Goal: Complete application form

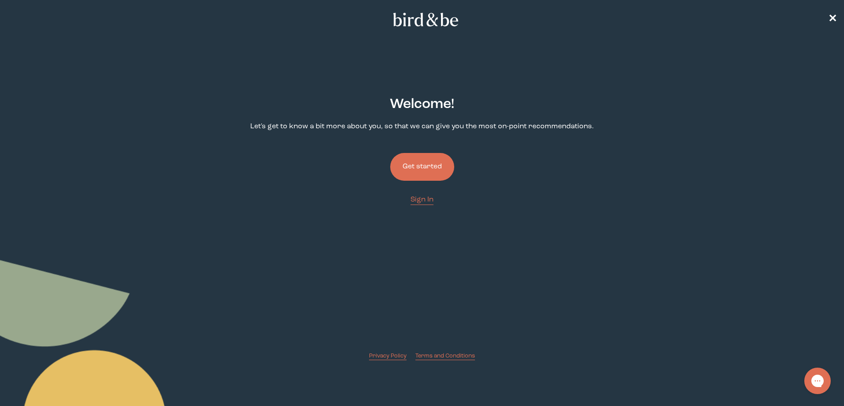
click at [435, 169] on button "Get started" at bounding box center [422, 167] width 64 height 28
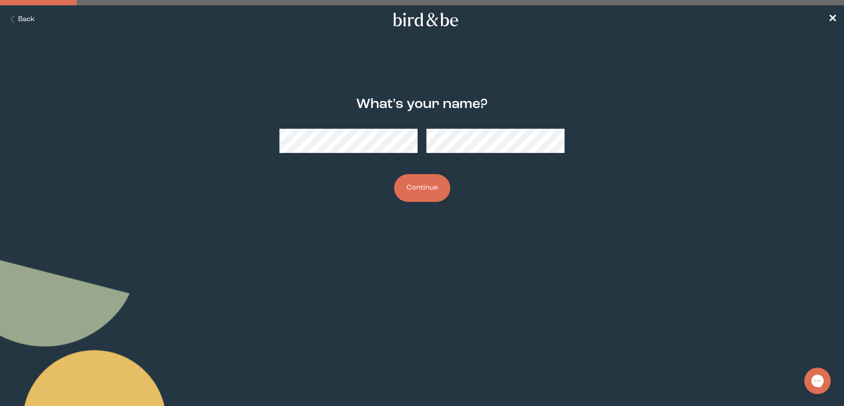
click at [431, 188] on button "Continue" at bounding box center [422, 188] width 56 height 28
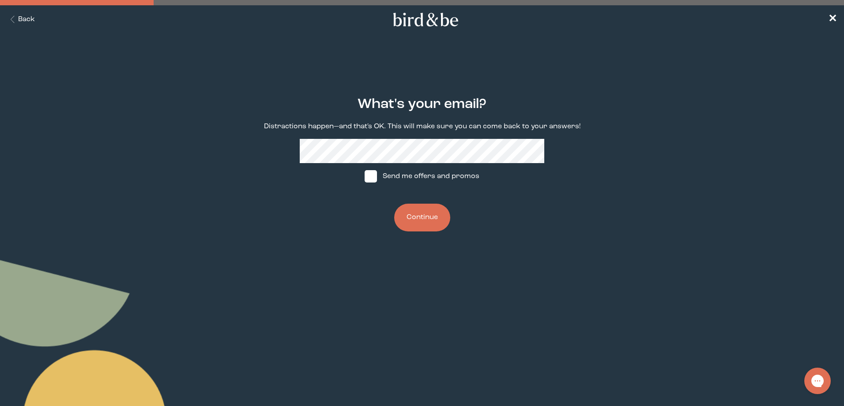
click at [432, 220] on button "Continue" at bounding box center [422, 218] width 56 height 28
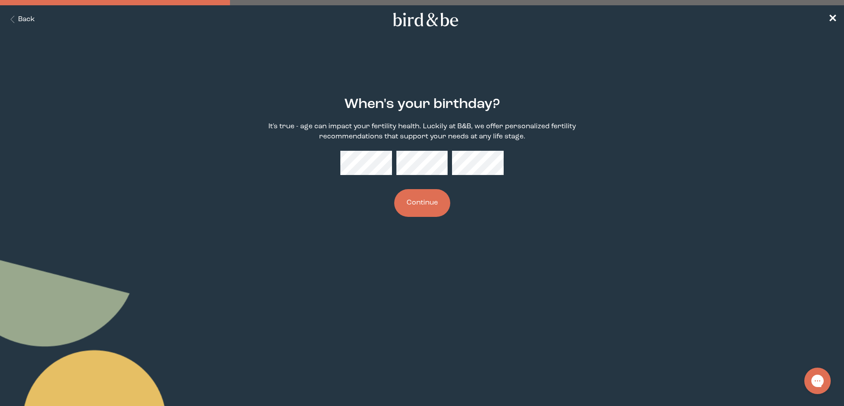
click at [432, 204] on button "Continue" at bounding box center [422, 203] width 56 height 28
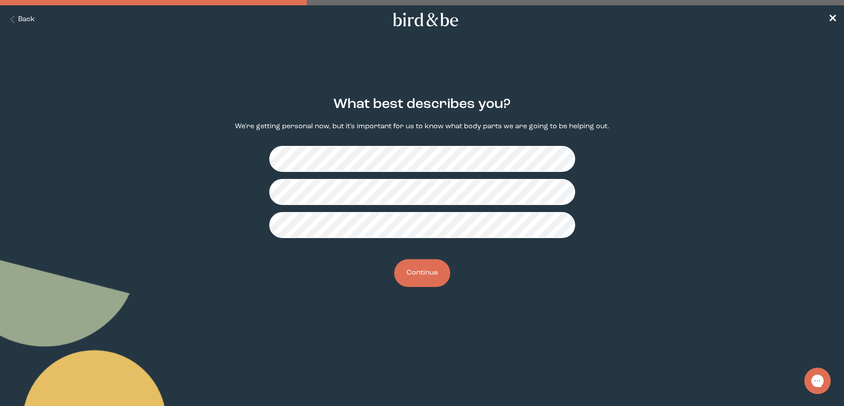
click at [429, 268] on button "Continue" at bounding box center [422, 273] width 56 height 28
click at [420, 271] on button "Continue" at bounding box center [422, 273] width 56 height 28
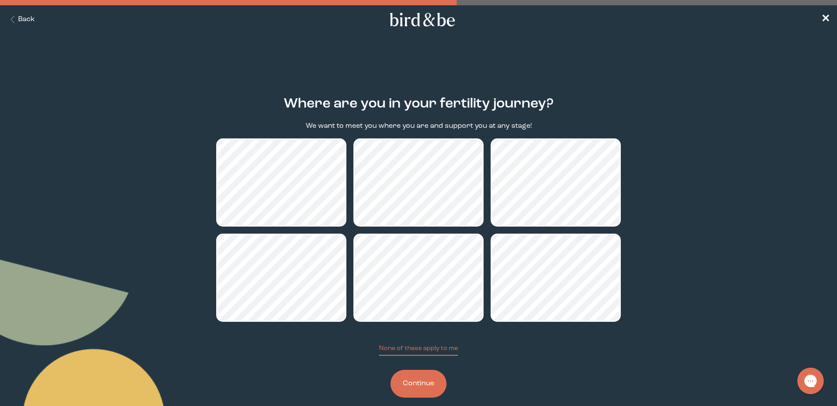
click at [408, 383] on button "Continue" at bounding box center [418, 384] width 56 height 28
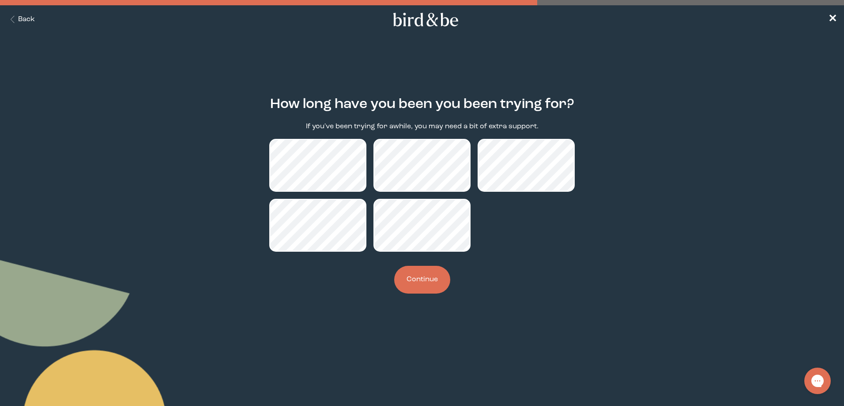
click at [424, 282] on button "Continue" at bounding box center [422, 280] width 56 height 28
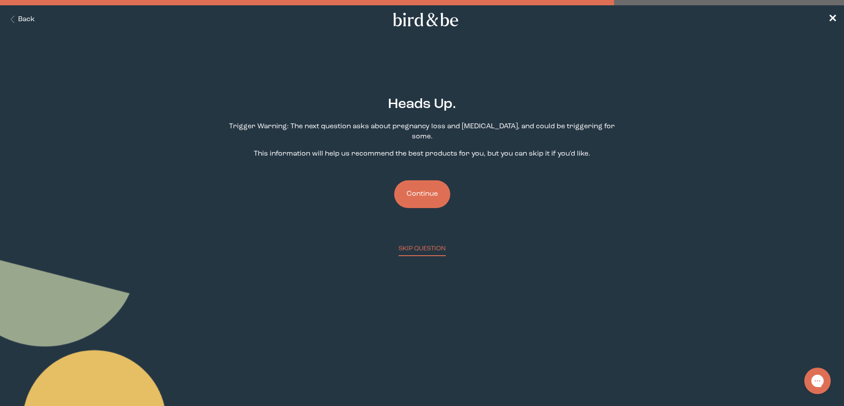
click at [435, 186] on button "Continue" at bounding box center [422, 194] width 56 height 28
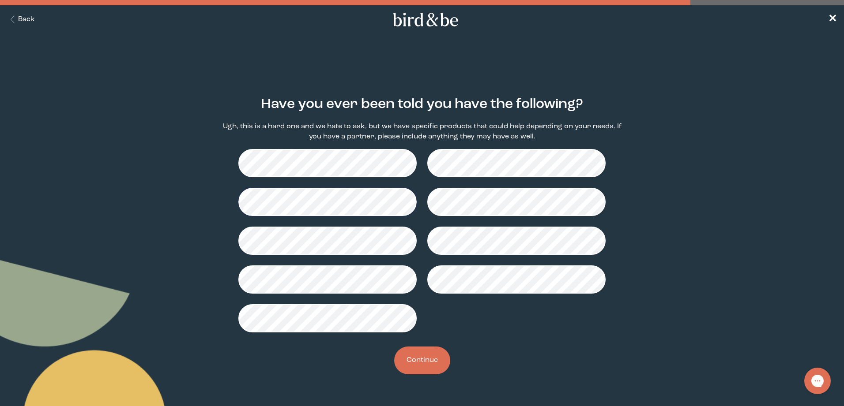
click at [409, 360] on button "Continue" at bounding box center [422, 361] width 56 height 28
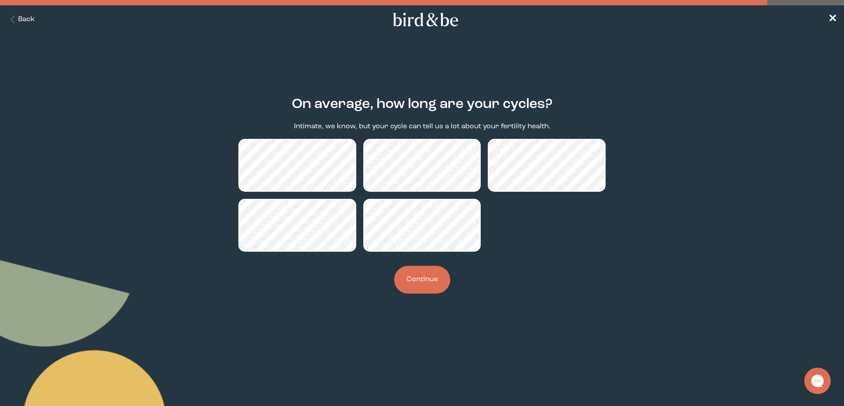
click at [424, 280] on button "Continue" at bounding box center [422, 280] width 56 height 28
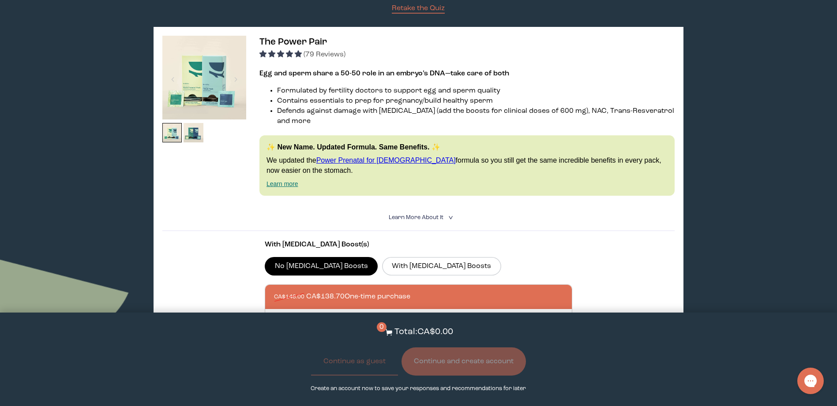
scroll to position [88, 0]
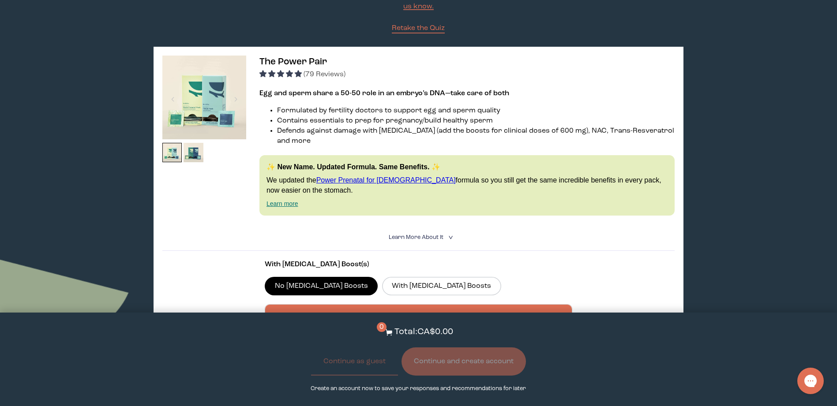
click at [205, 115] on img at bounding box center [204, 98] width 84 height 84
click at [192, 155] on img at bounding box center [194, 153] width 20 height 20
click at [169, 159] on img at bounding box center [172, 153] width 20 height 20
click at [193, 154] on img at bounding box center [194, 153] width 20 height 20
click at [279, 200] on link "Learn more" at bounding box center [282, 203] width 32 height 7
